Goal: Information Seeking & Learning: Learn about a topic

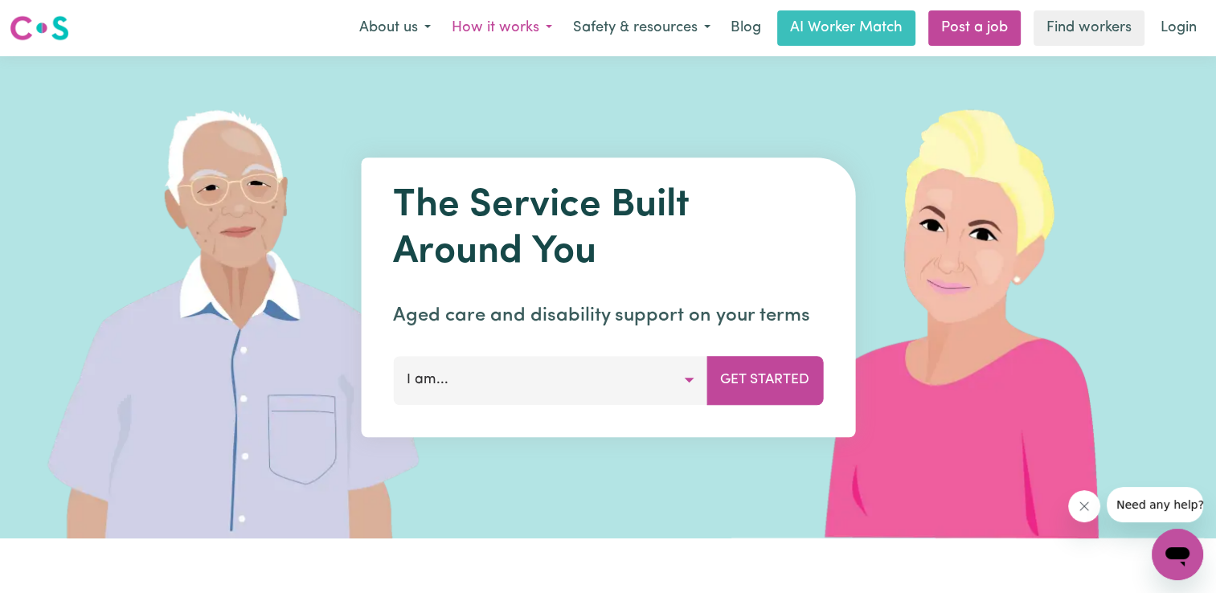
click at [523, 27] on button "How it works" at bounding box center [501, 28] width 121 height 34
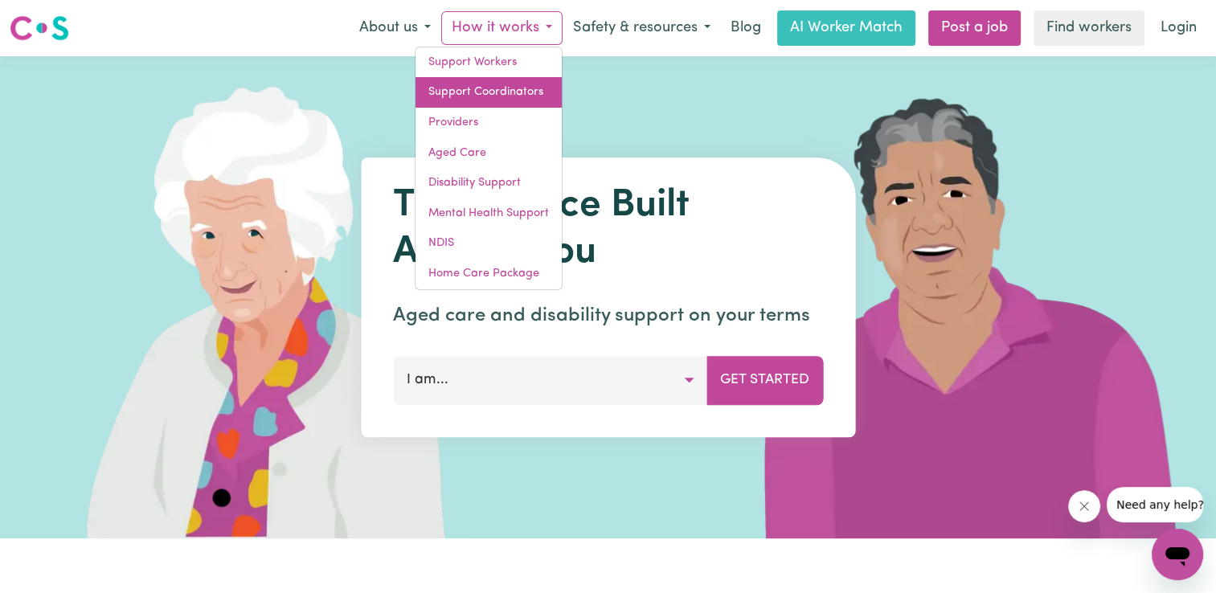
click at [443, 96] on link "Support Coordinators" at bounding box center [489, 92] width 146 height 31
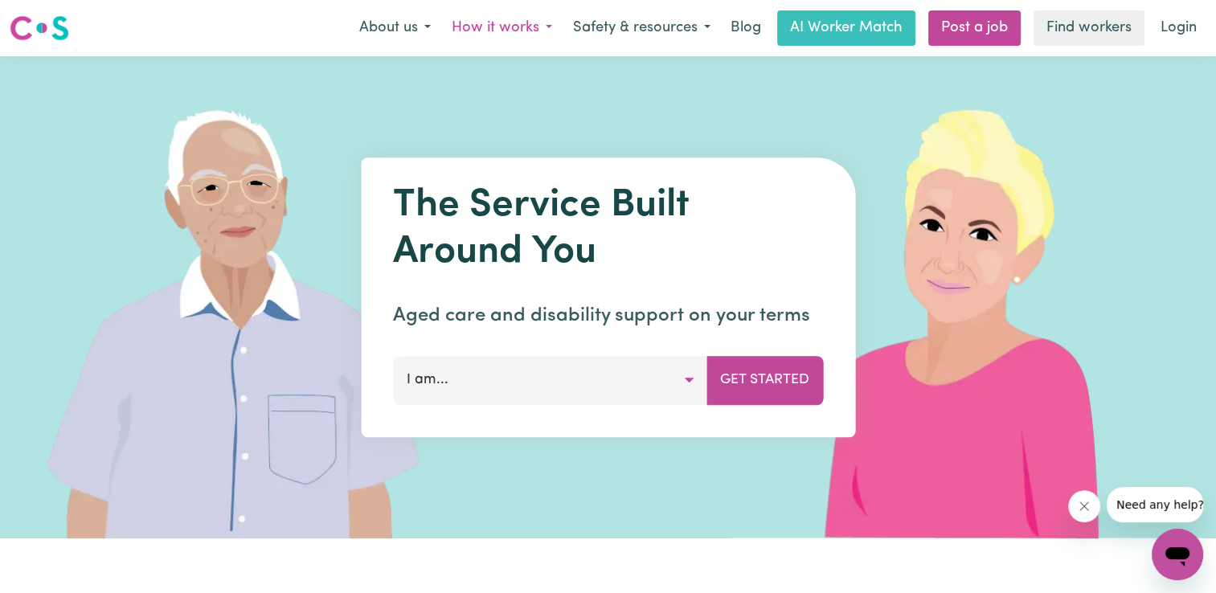
click at [500, 31] on button "How it works" at bounding box center [501, 28] width 121 height 34
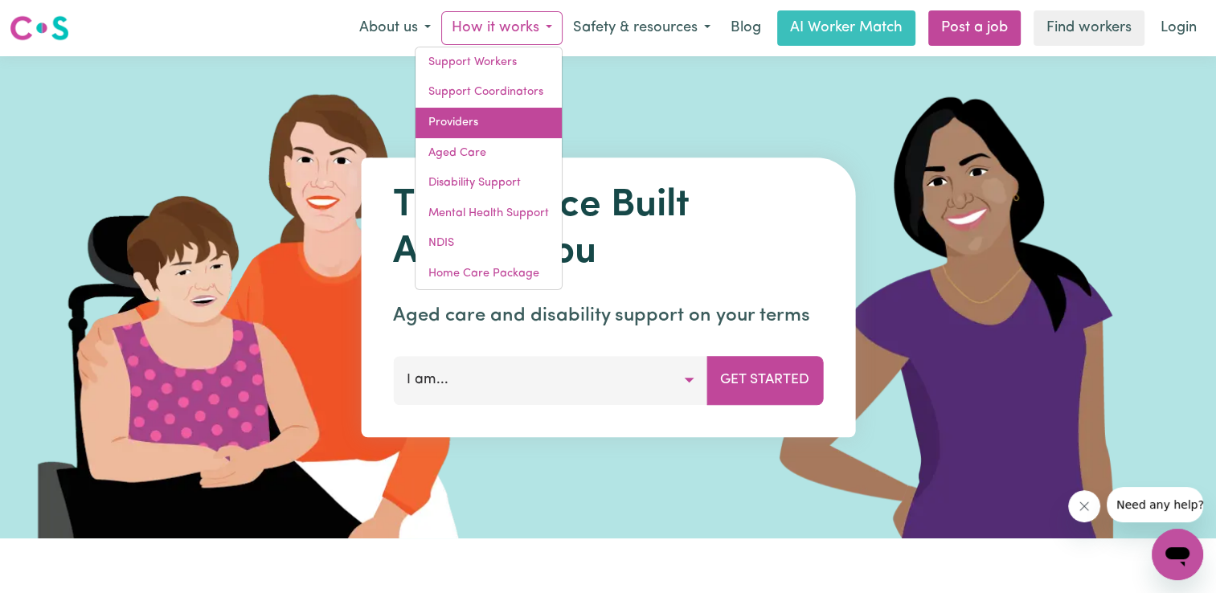
click at [438, 126] on link "Providers" at bounding box center [489, 123] width 146 height 31
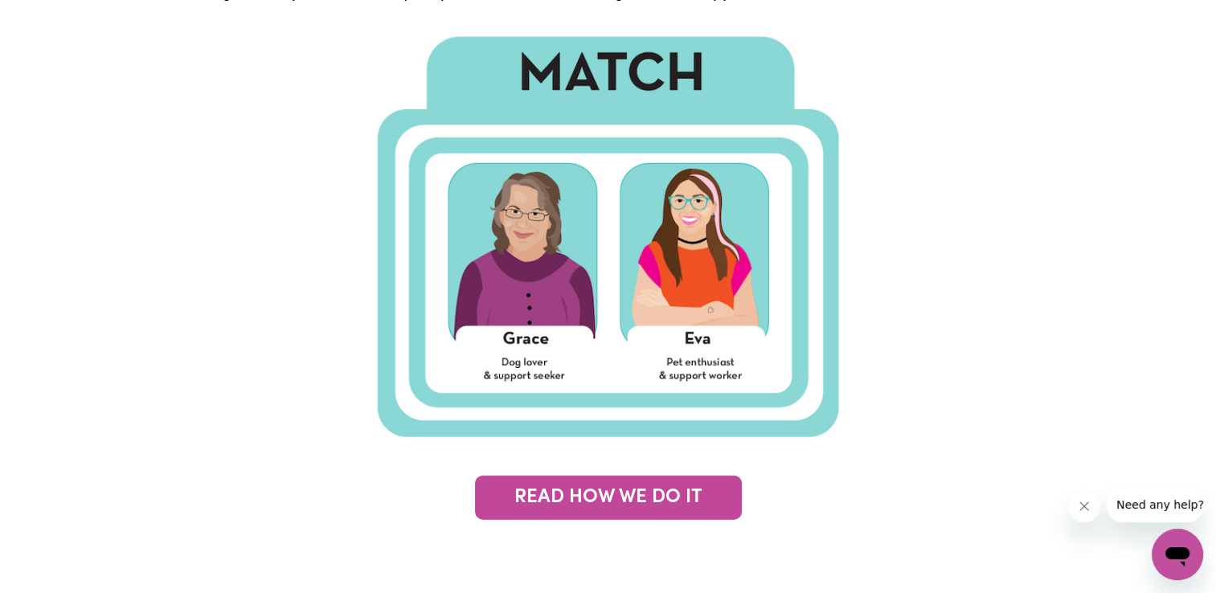
scroll to position [3752, 0]
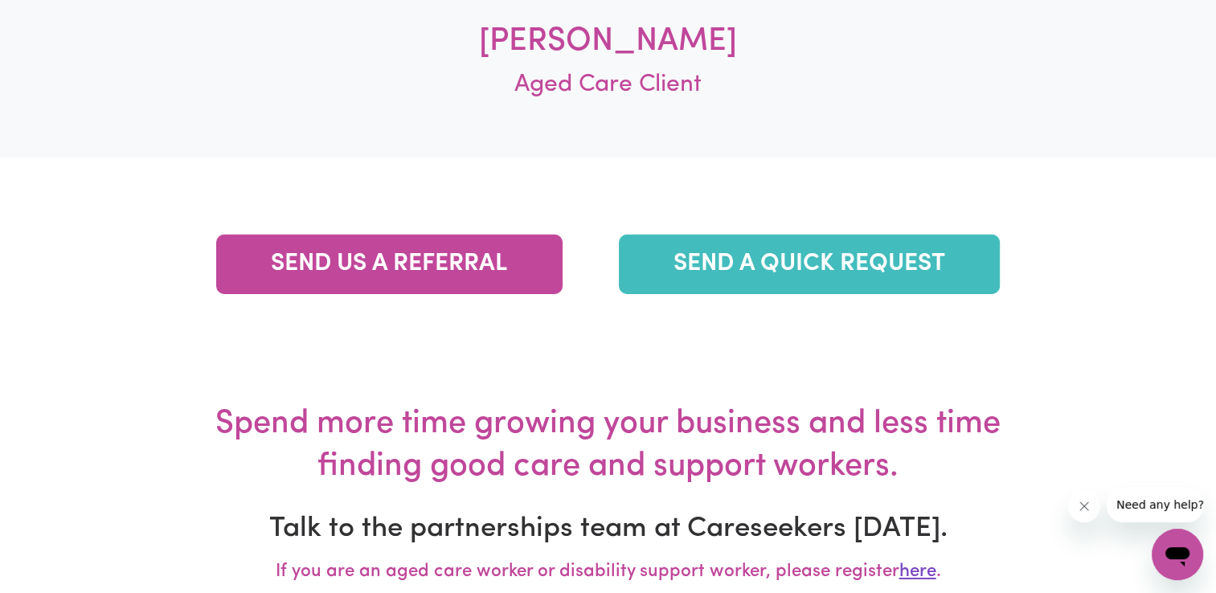
scroll to position [5072, 0]
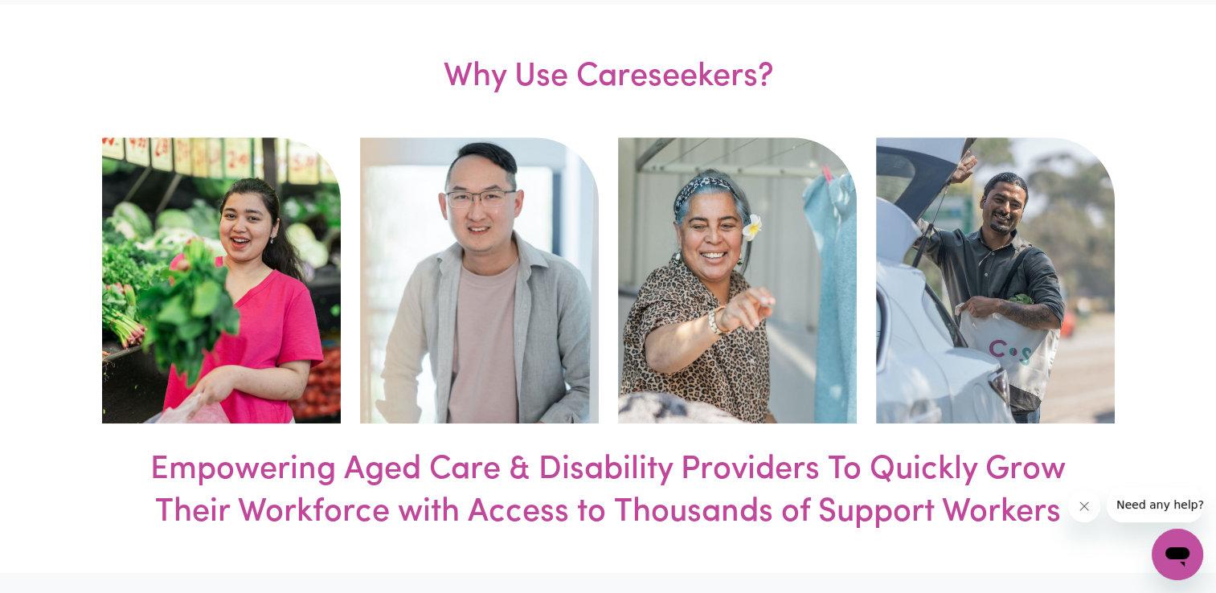
scroll to position [0, 0]
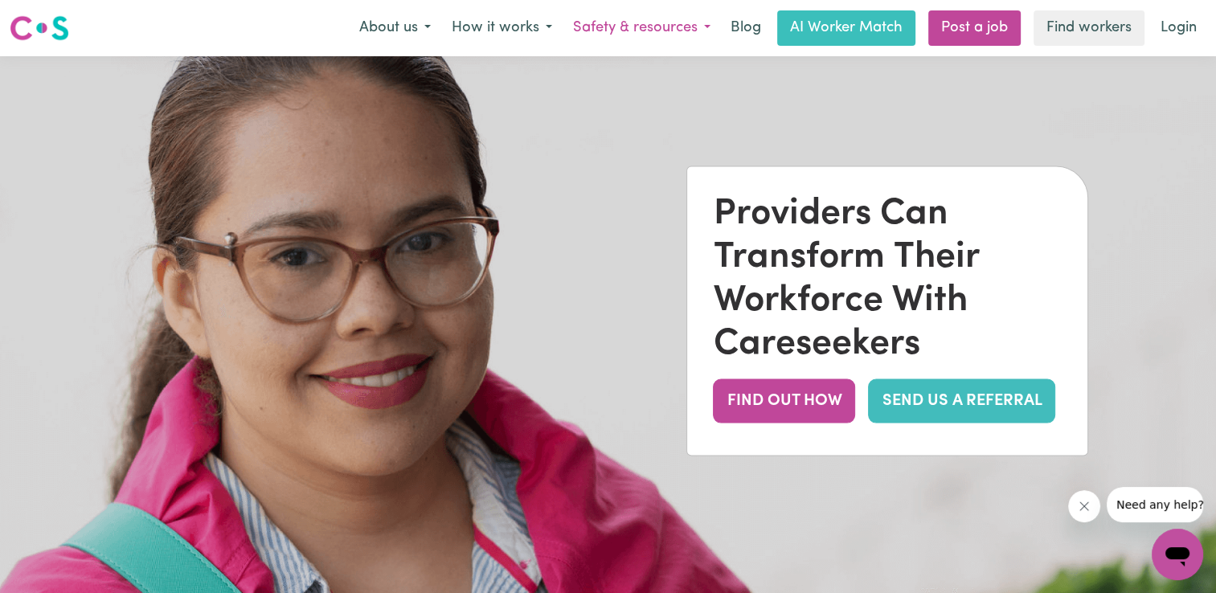
click at [710, 25] on button "Safety & resources" at bounding box center [642, 28] width 158 height 34
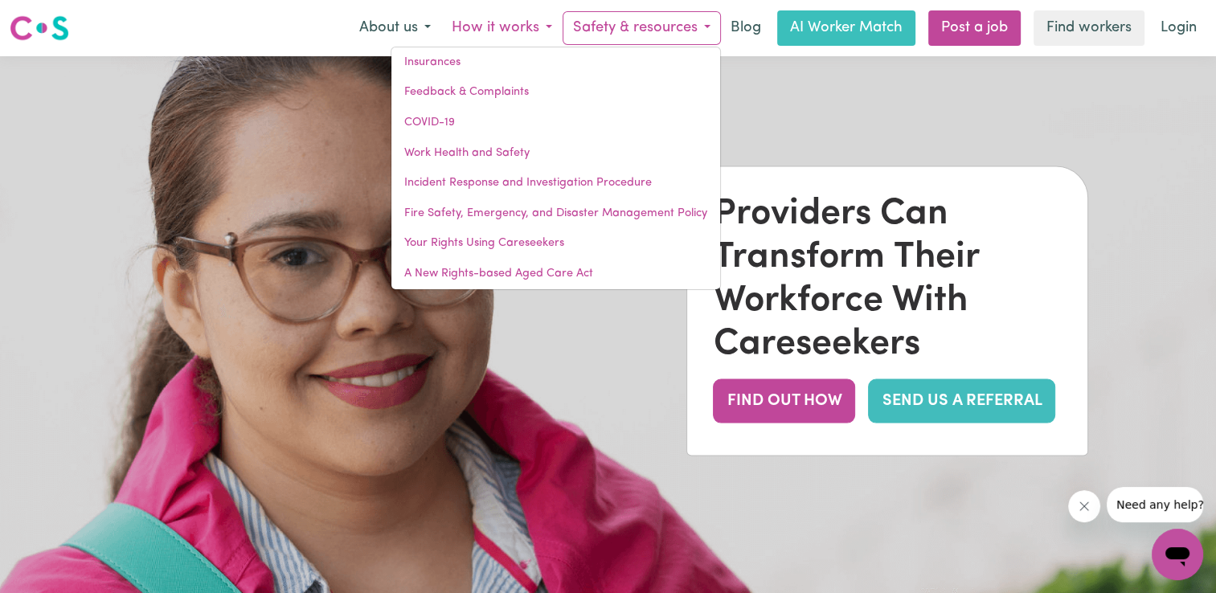
click at [550, 27] on button "How it works" at bounding box center [501, 28] width 121 height 34
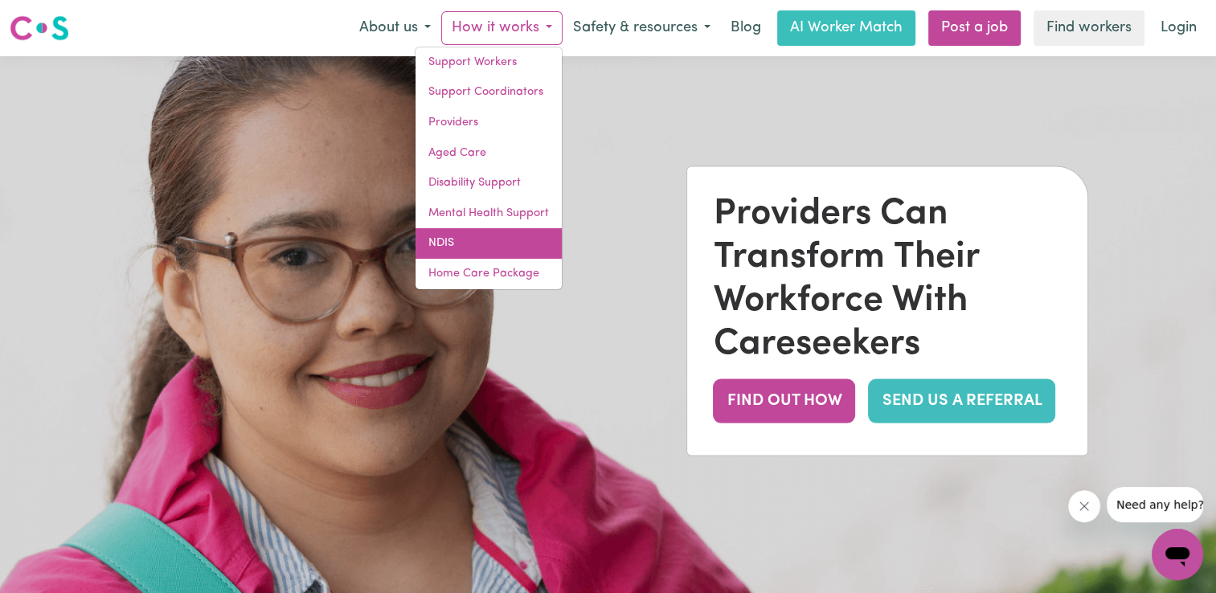
click at [456, 249] on link "NDIS" at bounding box center [489, 243] width 146 height 31
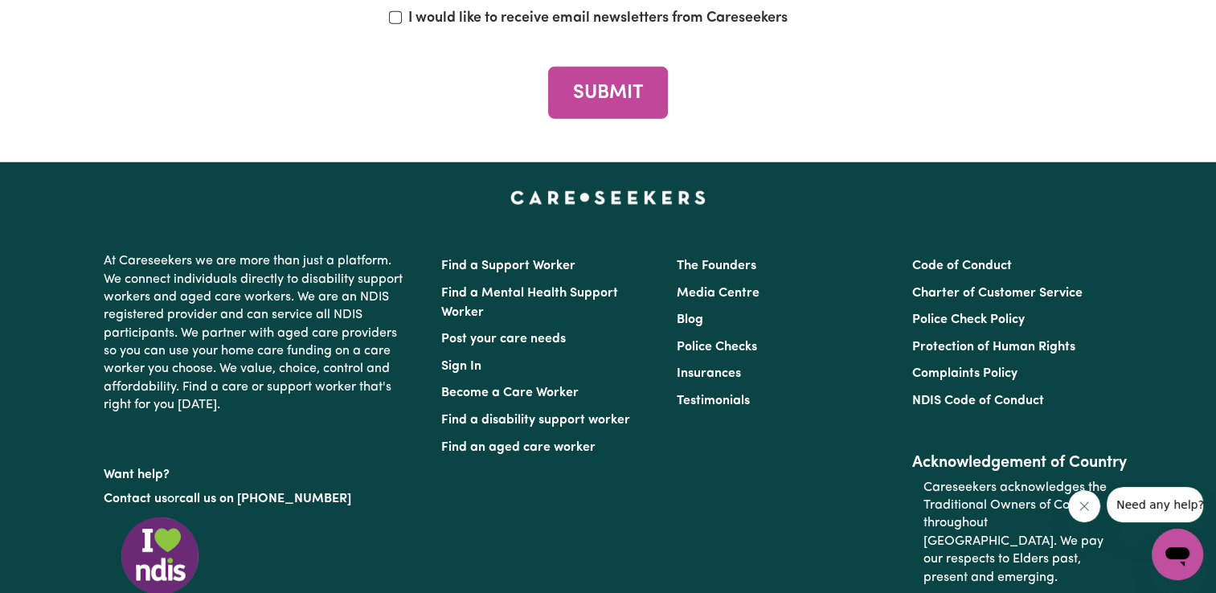
scroll to position [4408, 0]
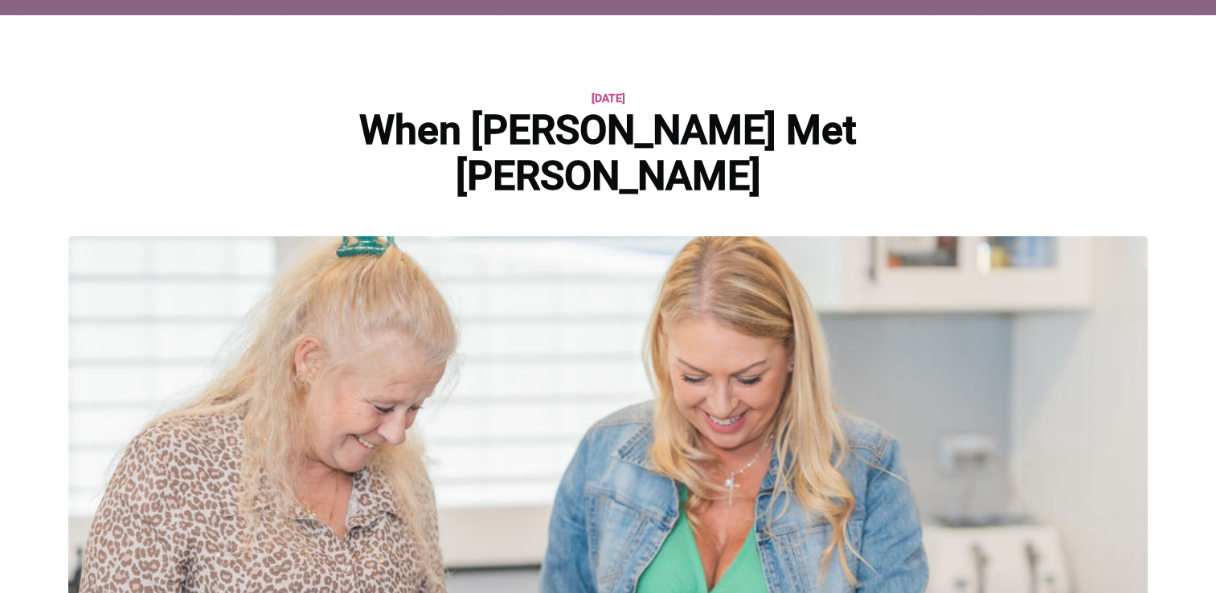
scroll to position [51, 0]
